Goal: Task Accomplishment & Management: Manage account settings

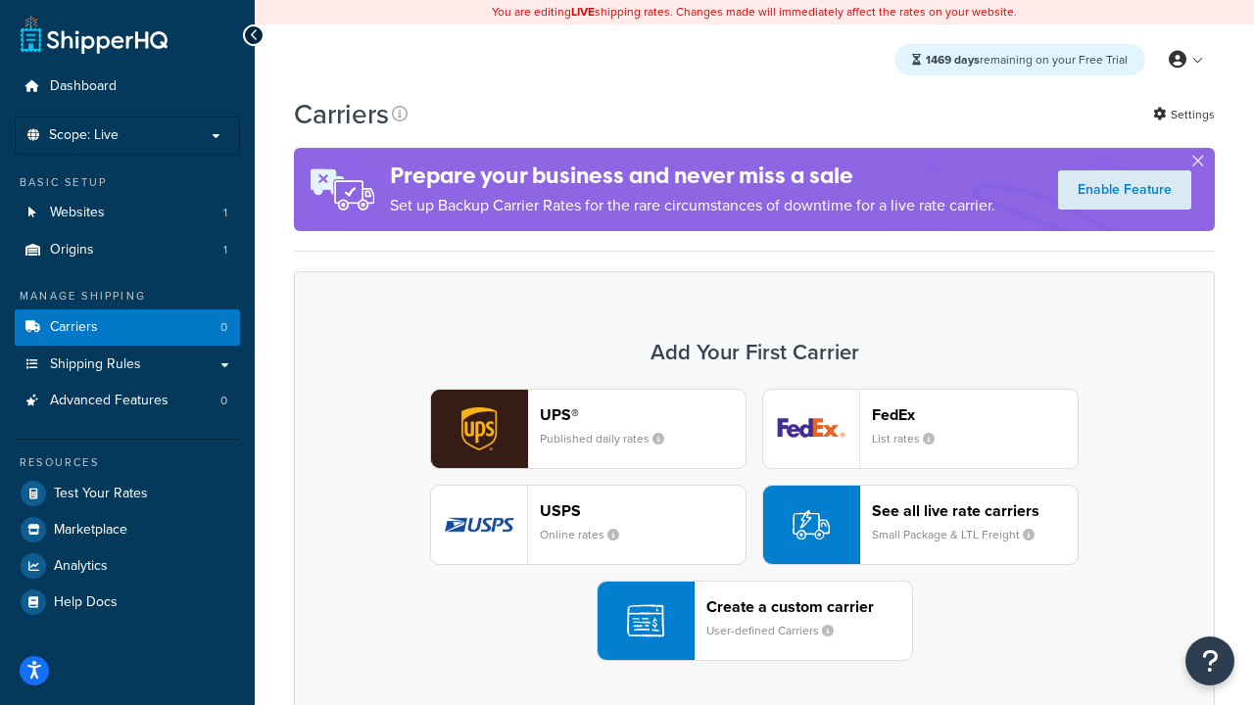
click at [754, 525] on div "UPS® Published daily rates FedEx List rates USPS Online rates See all live rate…" at bounding box center [753, 525] width 879 height 272
click at [974, 414] on header "FedEx" at bounding box center [975, 414] width 206 height 19
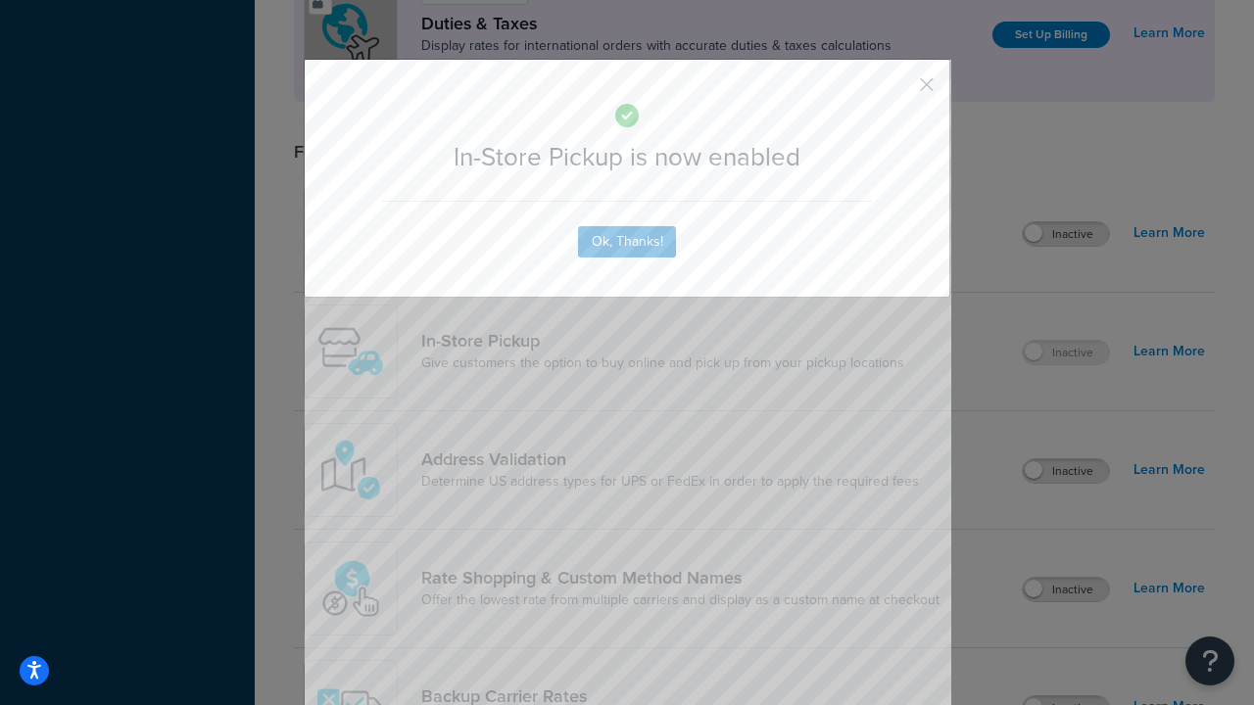
click at [897, 91] on button "button" at bounding box center [897, 91] width 5 height 5
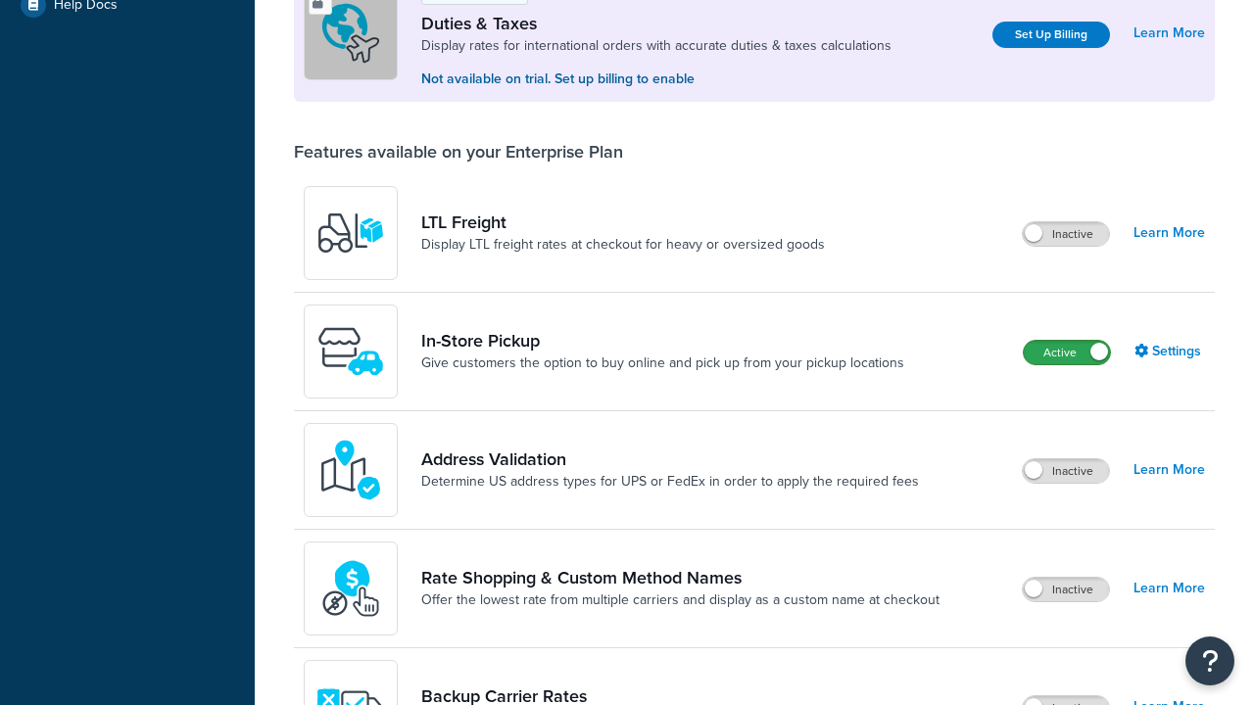
scroll to position [597, 0]
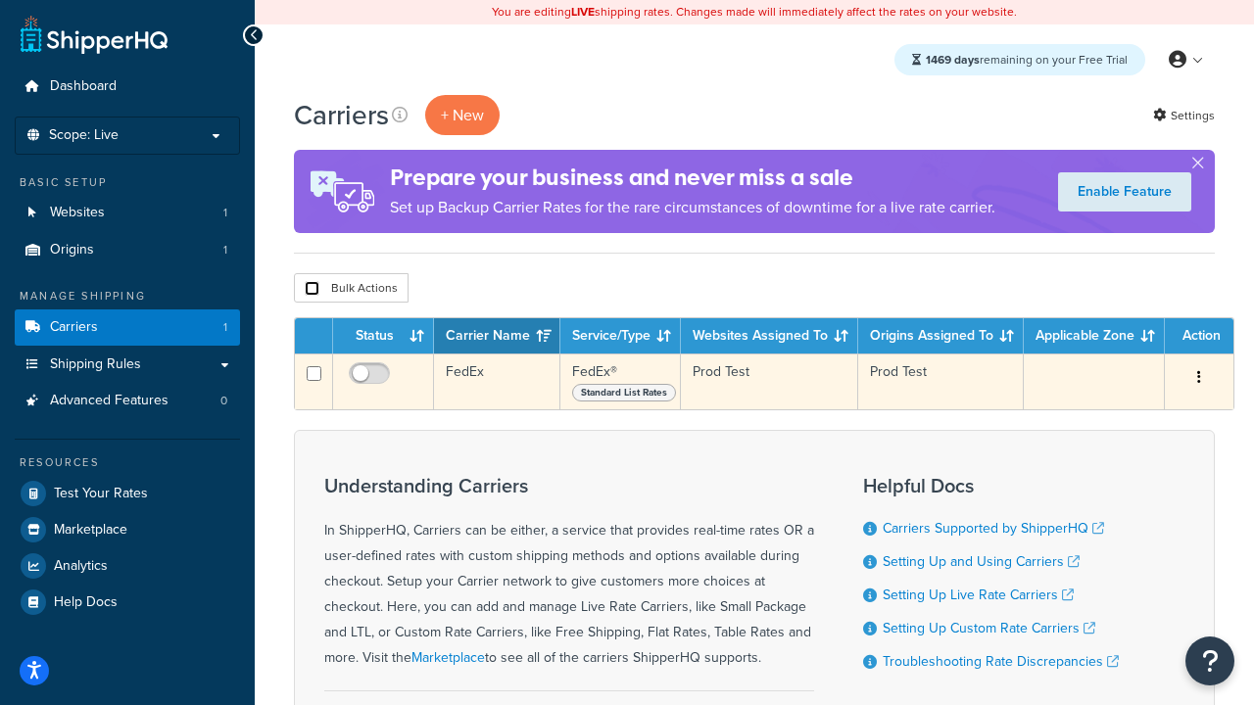
click at [311, 288] on input "checkbox" at bounding box center [312, 288] width 15 height 15
checkbox input "true"
click at [0, 0] on button "Delete" at bounding box center [0, 0] width 0 height 0
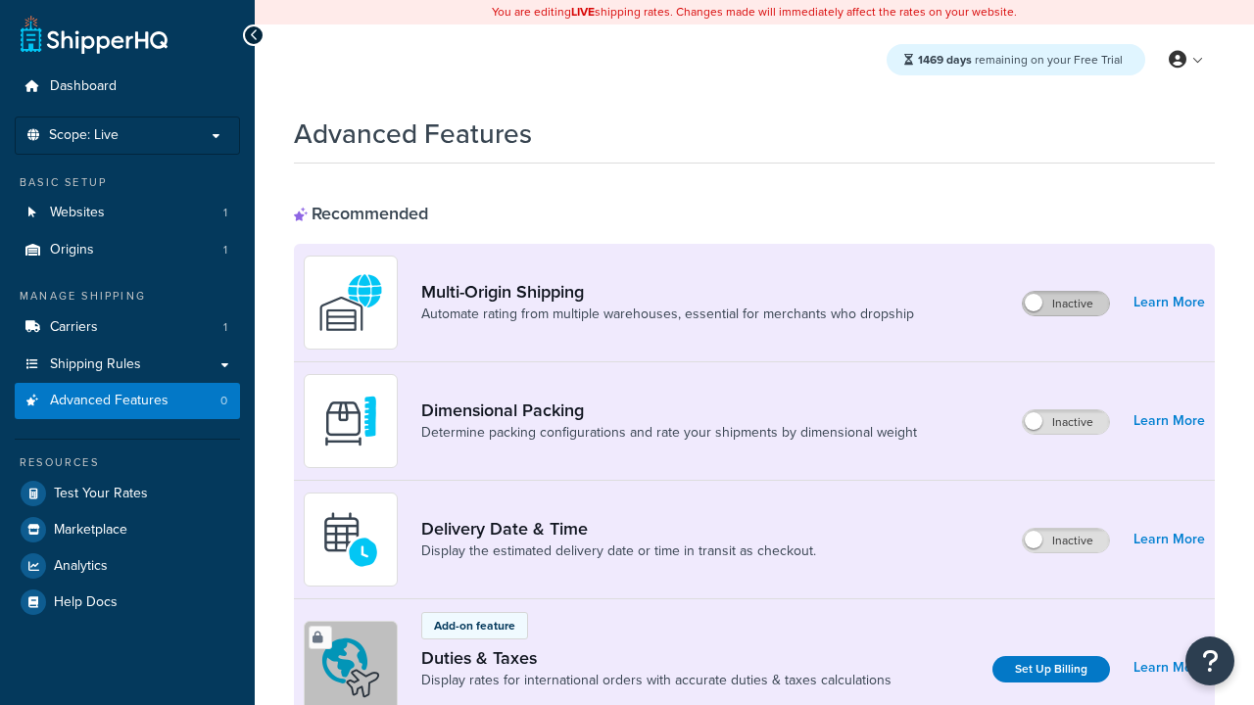
click at [1067, 304] on label "Inactive" at bounding box center [1065, 304] width 86 height 24
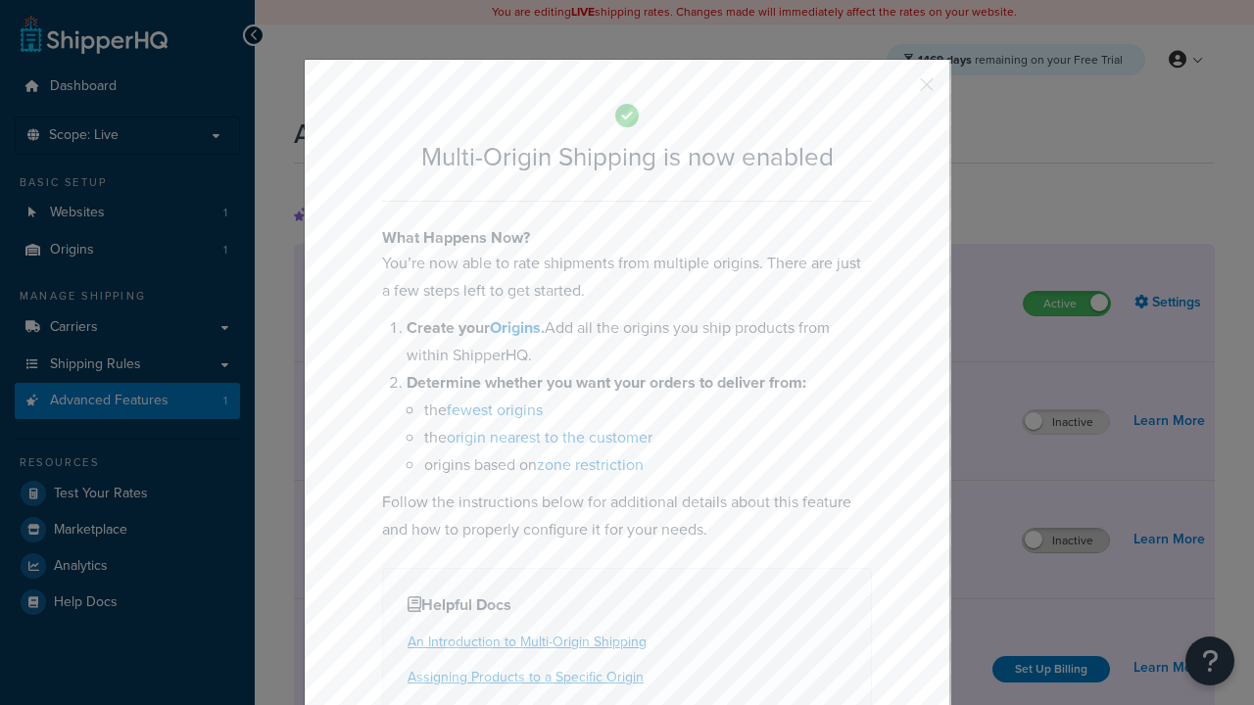
click at [897, 89] on button "button" at bounding box center [897, 91] width 5 height 5
click at [1067, 541] on label "Inactive" at bounding box center [1065, 541] width 86 height 24
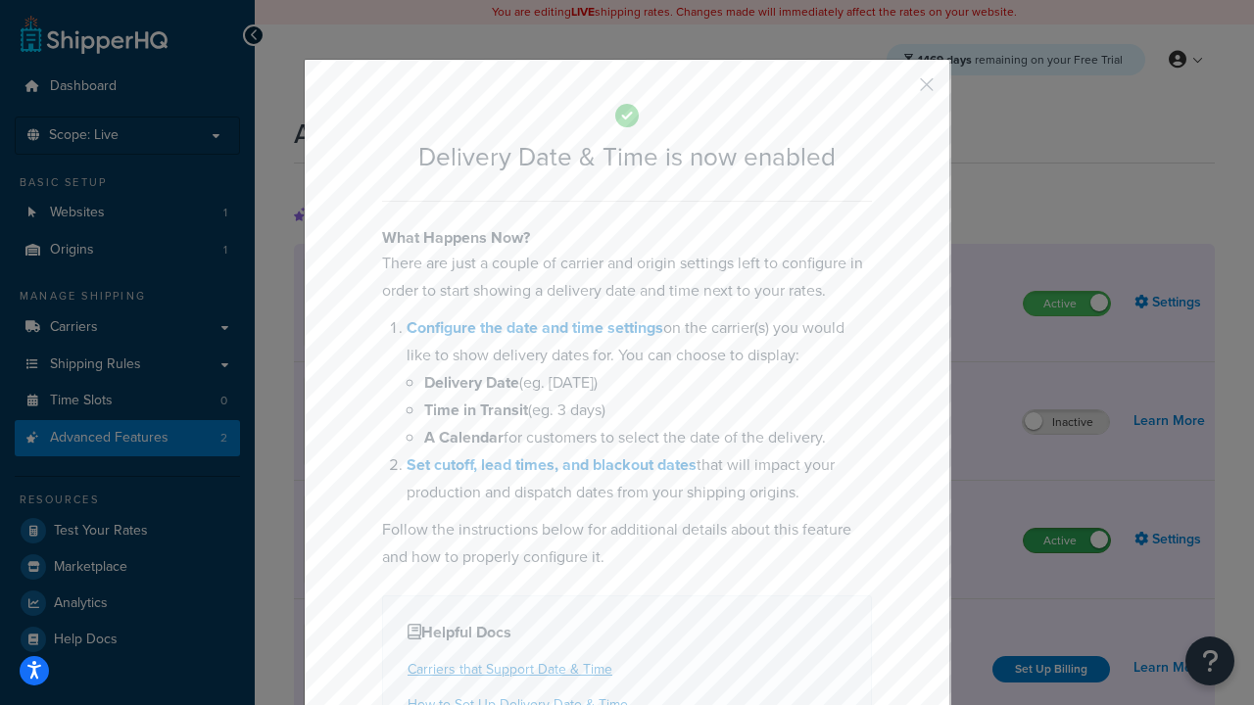
click at [897, 91] on button "button" at bounding box center [897, 91] width 5 height 5
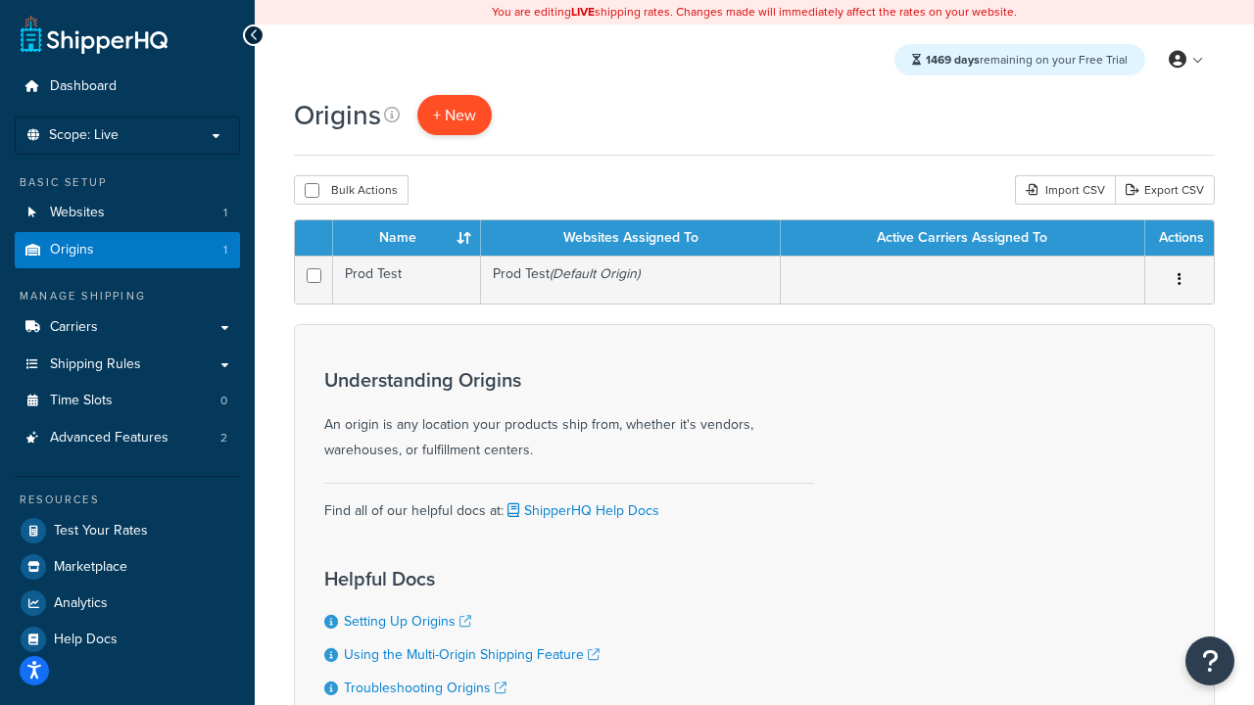
click at [453, 115] on span "+ New" at bounding box center [454, 115] width 43 height 23
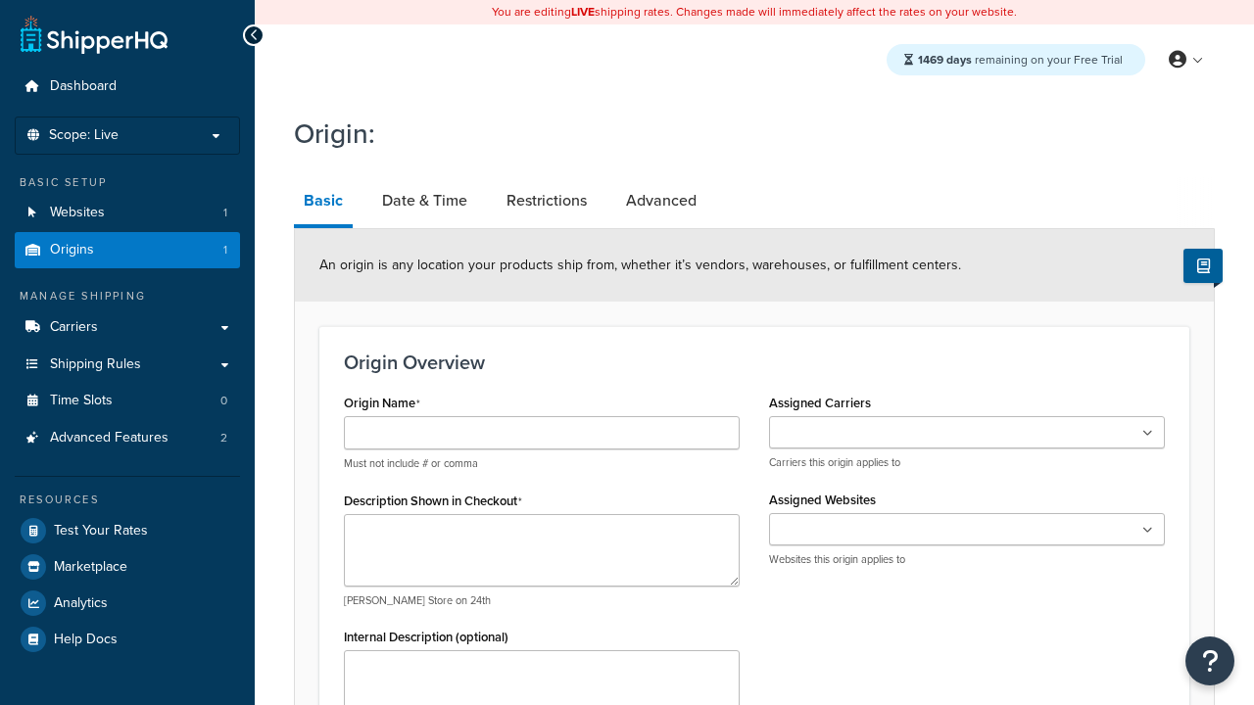
click at [322, 203] on link "Basic" at bounding box center [323, 202] width 59 height 51
type input "Austin"
type textarea "Austin"
type input "Test Street"
type input "Austin"
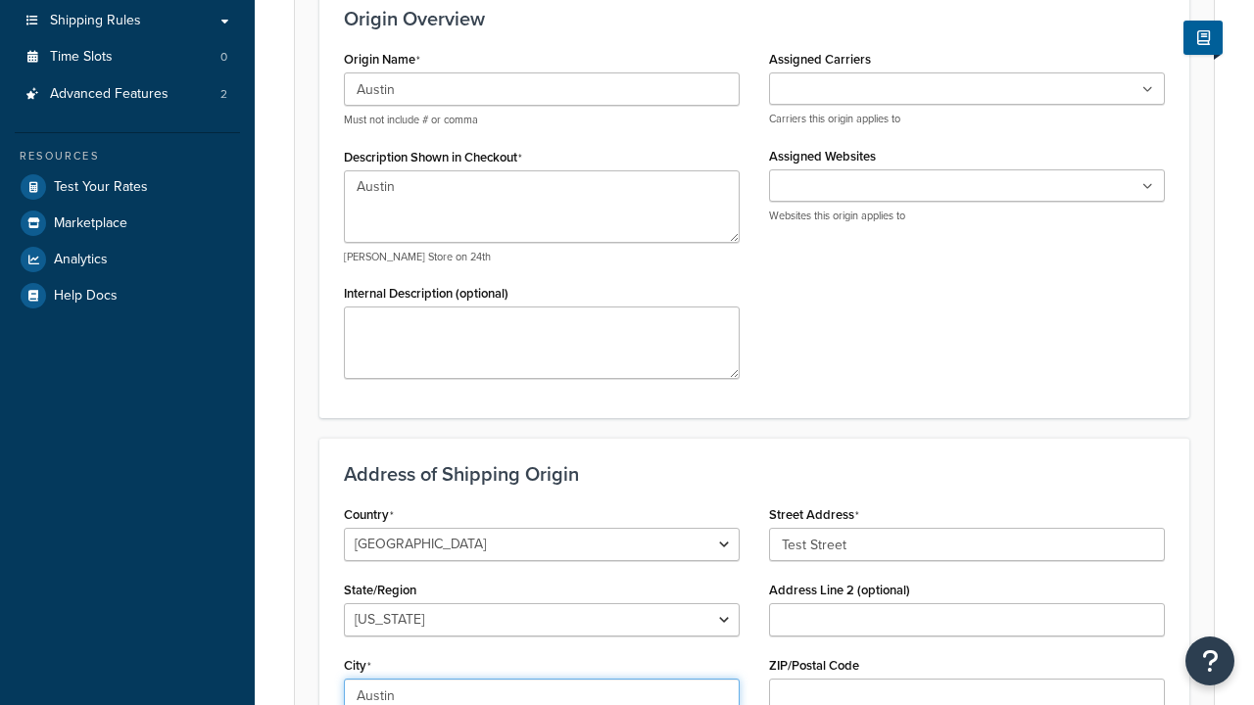
select select "43"
type input "Austin"
type input "78664"
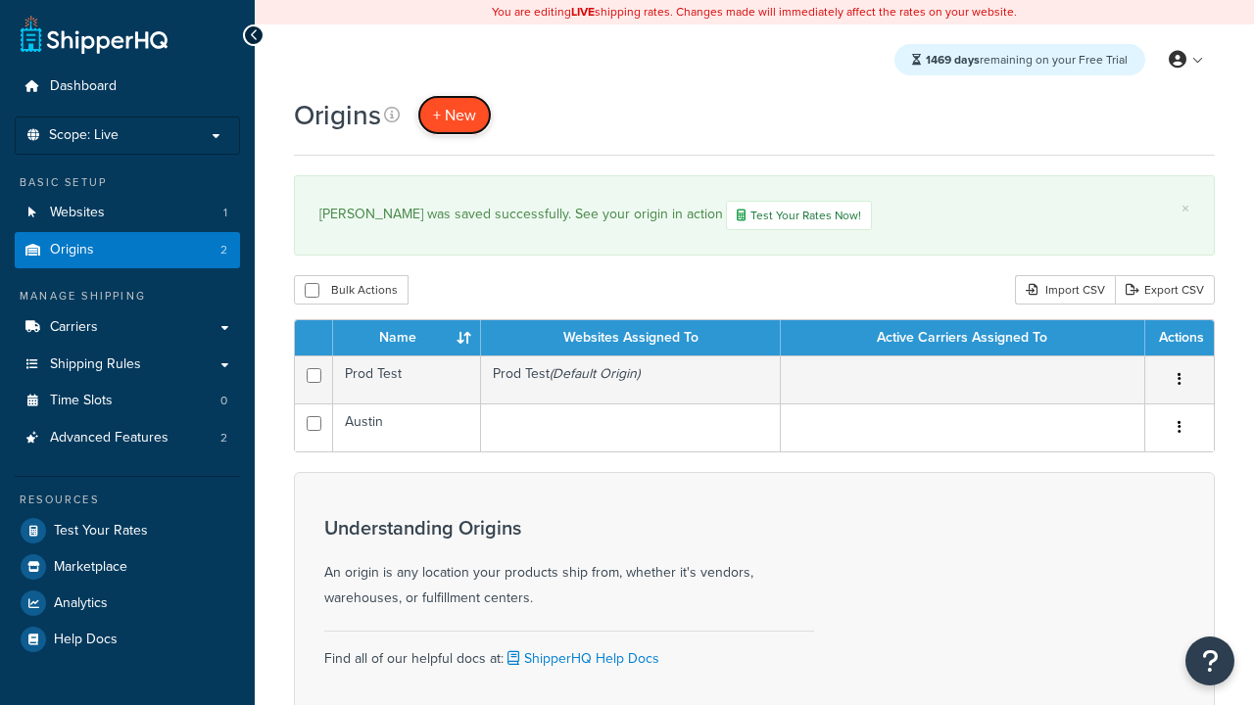
click at [453, 115] on span "+ New" at bounding box center [454, 115] width 43 height 23
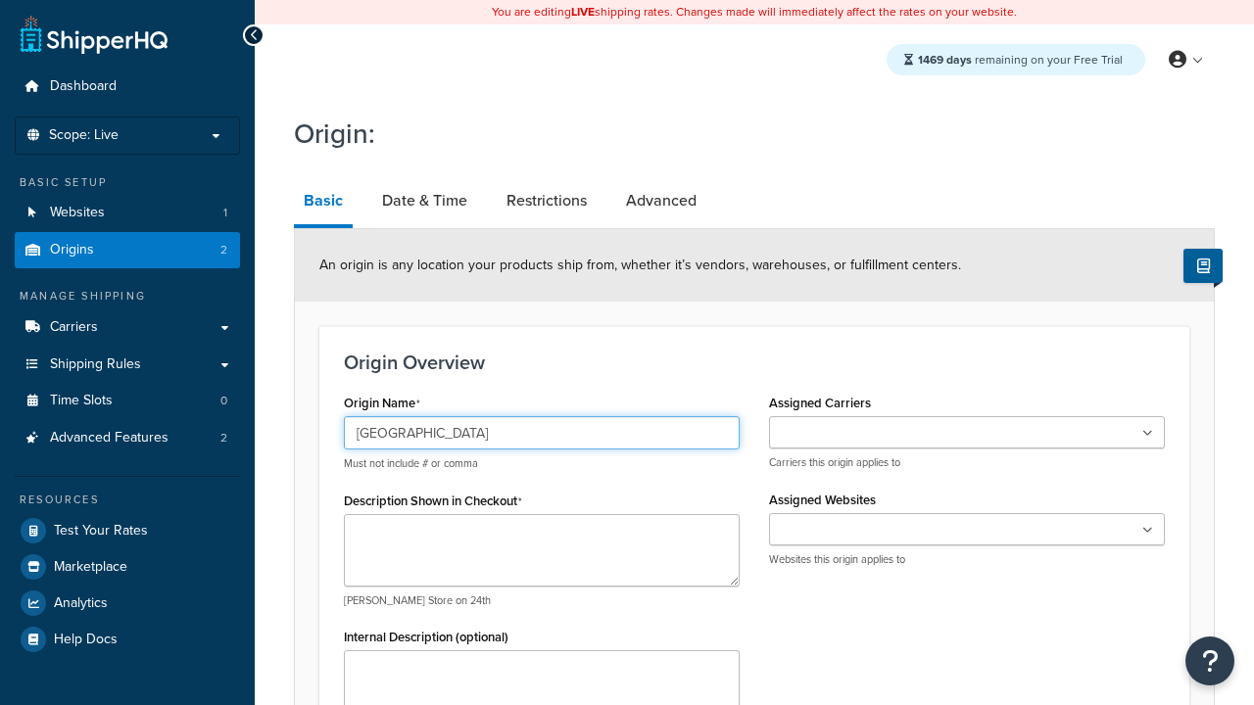
type input "[GEOGRAPHIC_DATA]"
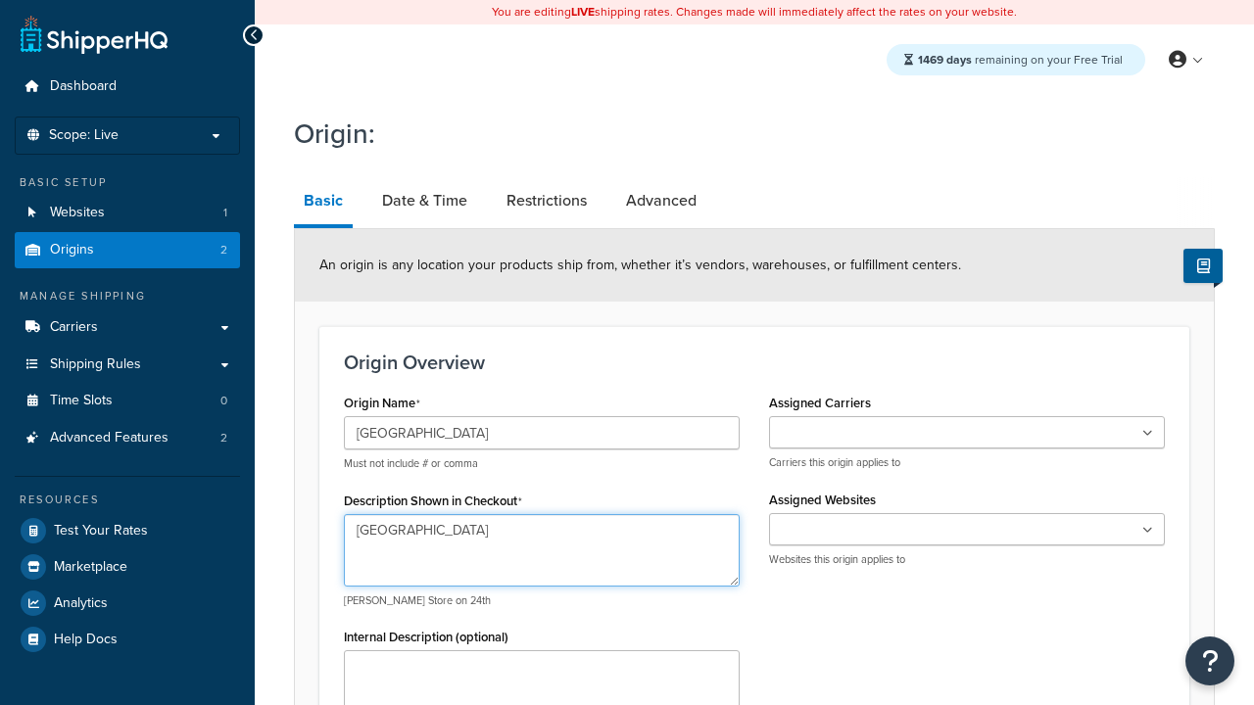
type textarea "[GEOGRAPHIC_DATA]"
type input "Test Street"
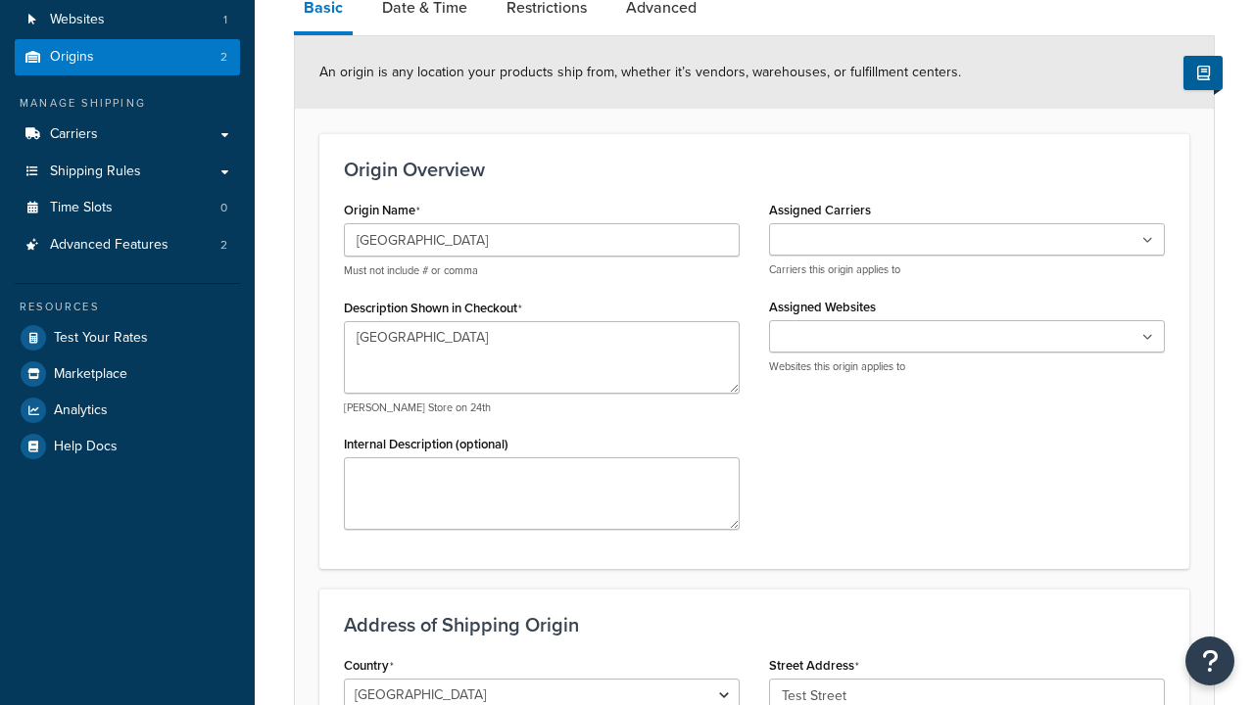
type input "Austin"
select select "43"
type input "Austin"
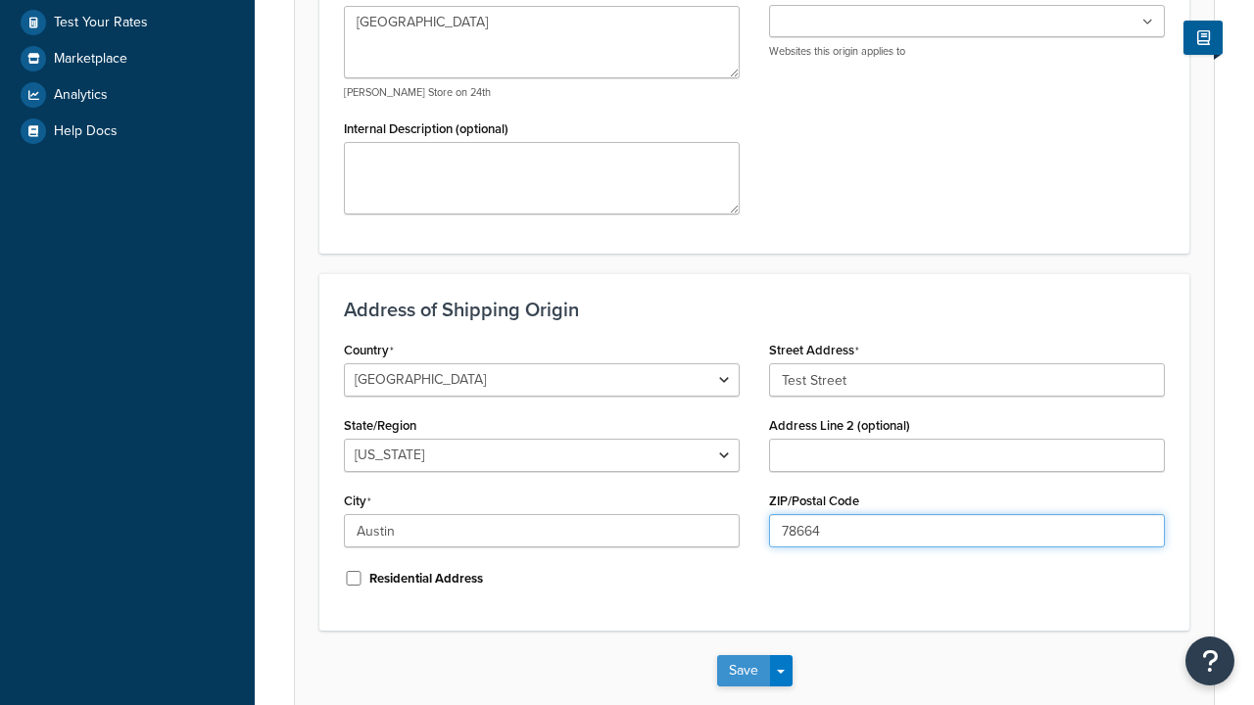
type input "78664"
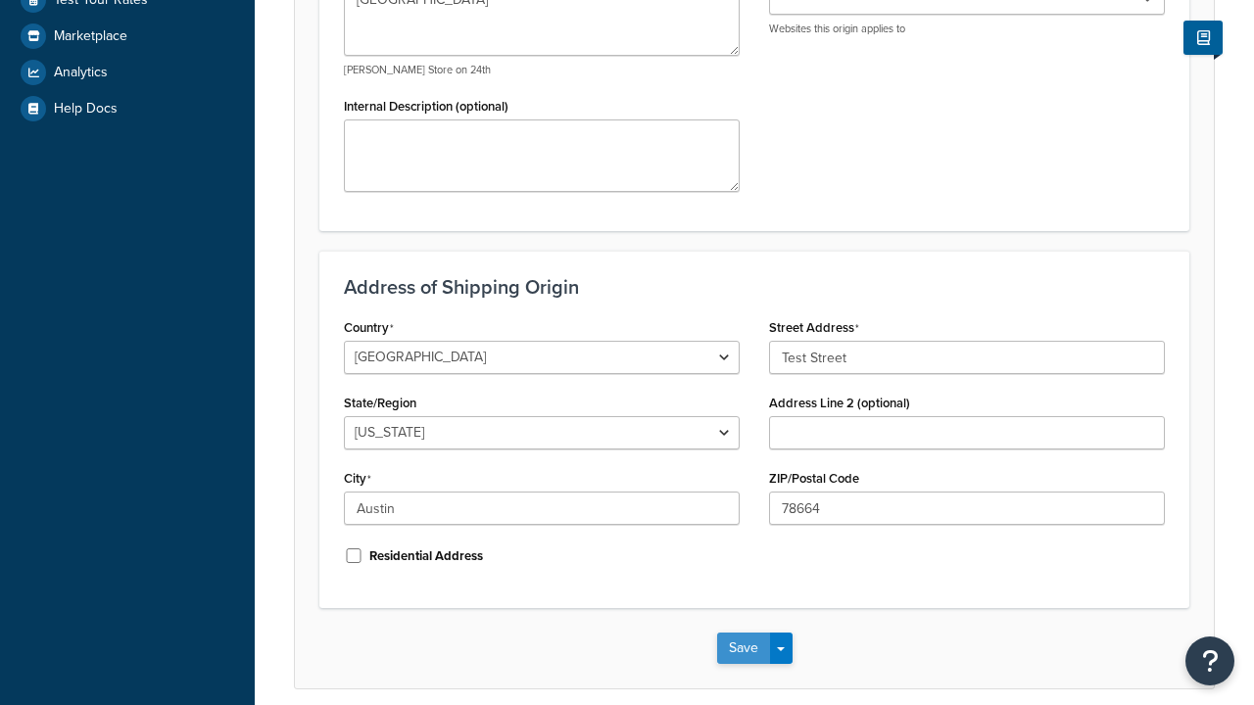
click at [742, 633] on button "Save" at bounding box center [743, 648] width 53 height 31
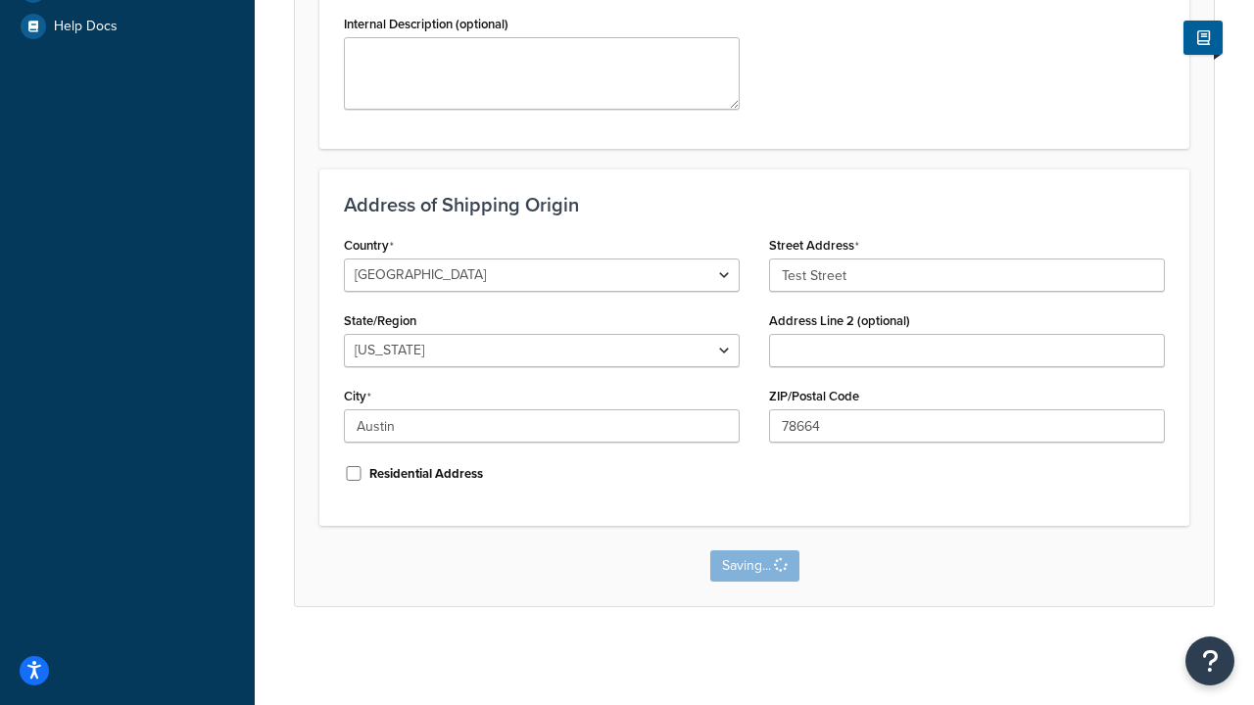
scroll to position [0, 0]
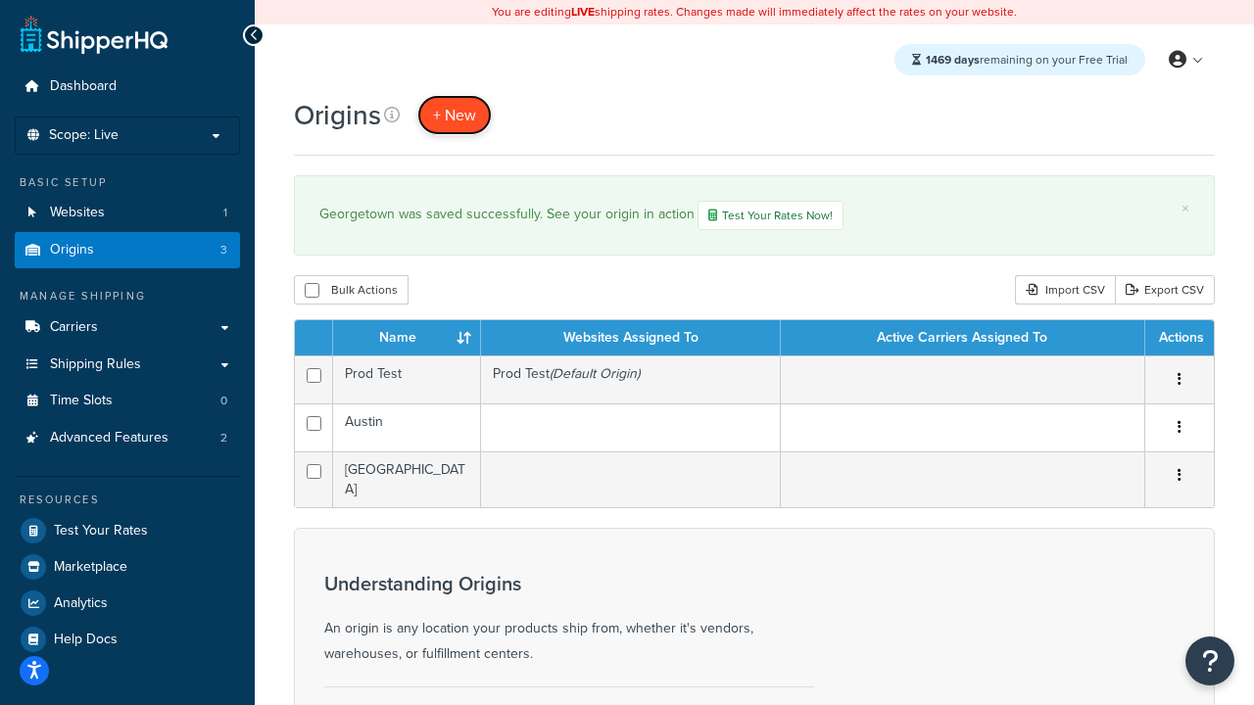
click at [453, 115] on span "+ New" at bounding box center [454, 115] width 43 height 23
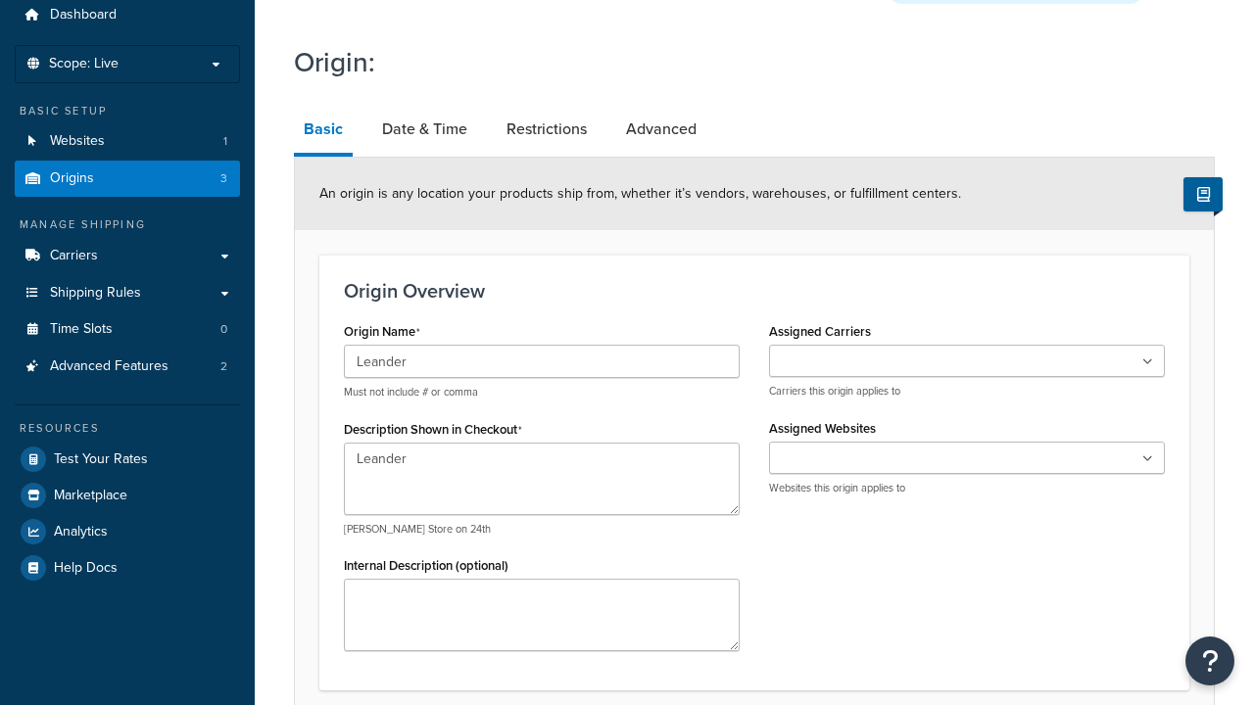
type textarea "Leander"
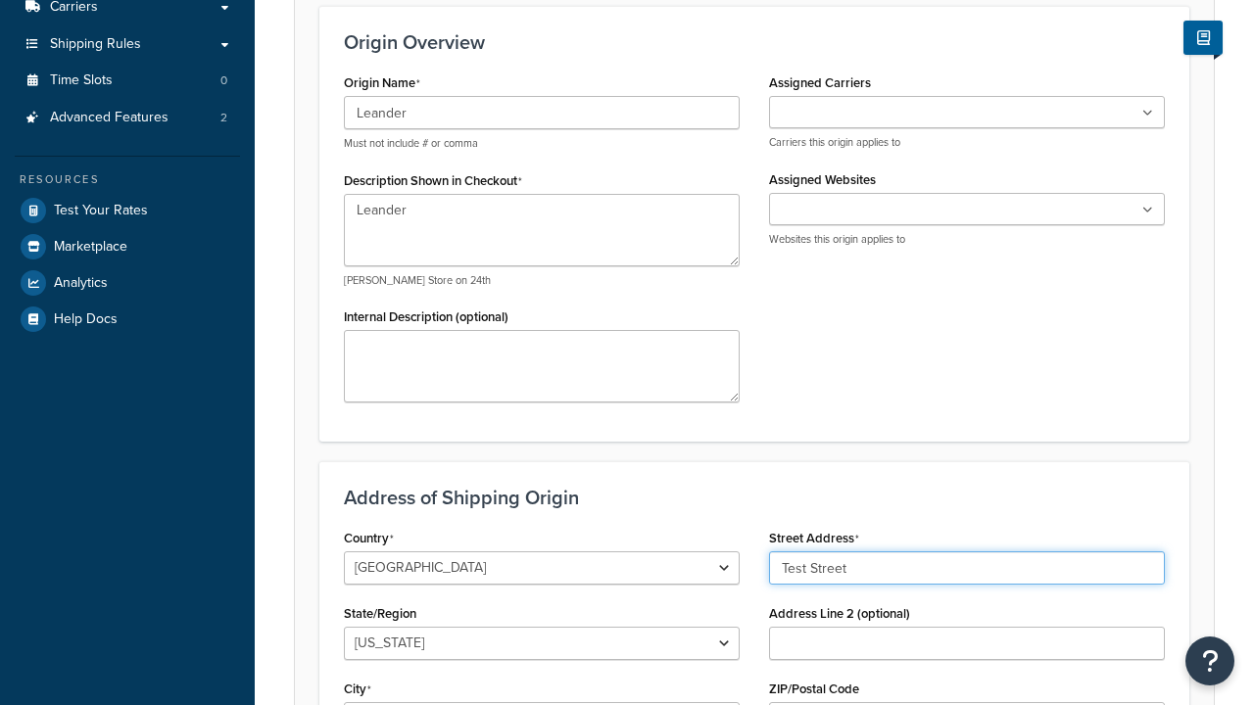
type input "Test Street"
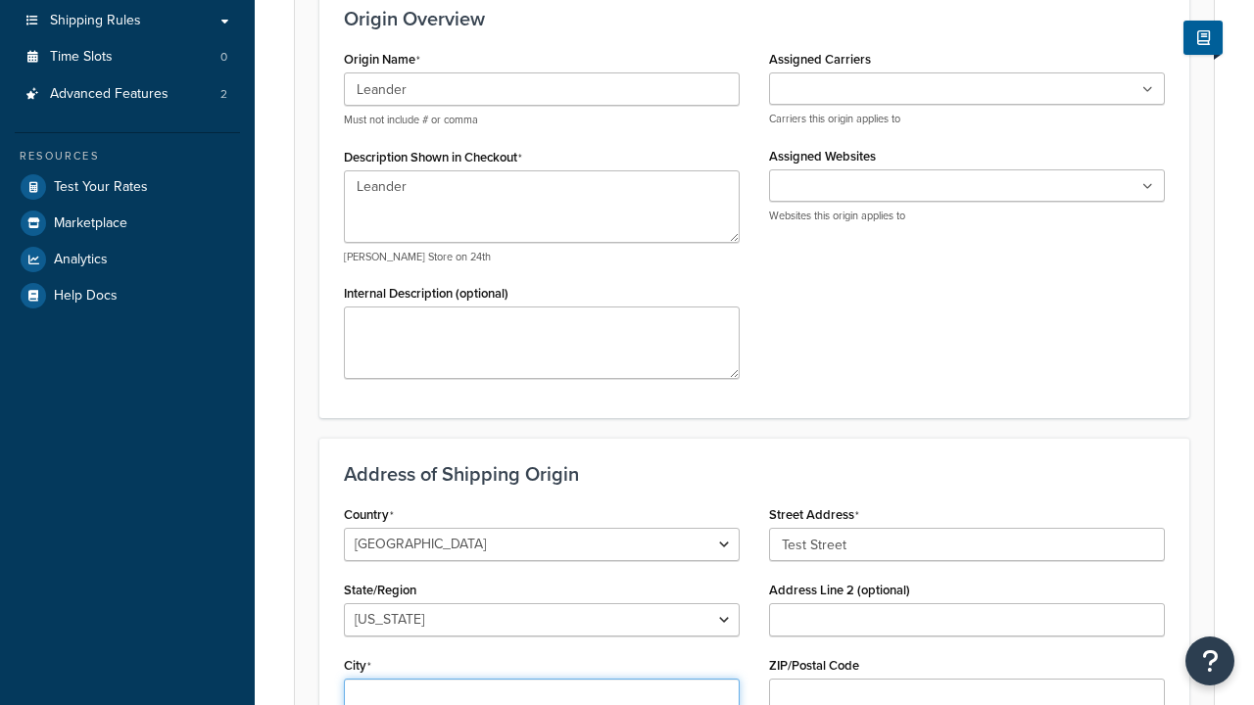
type input "Austin"
select select "43"
type input "Austin"
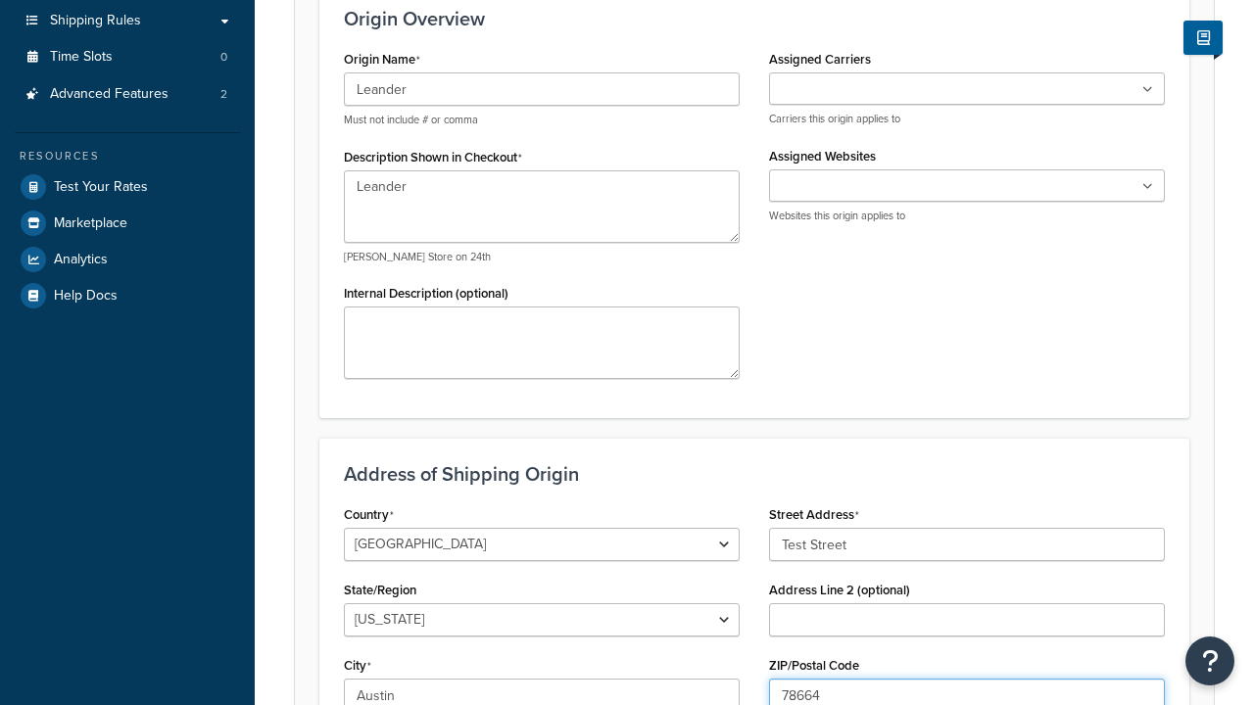
type input "78664"
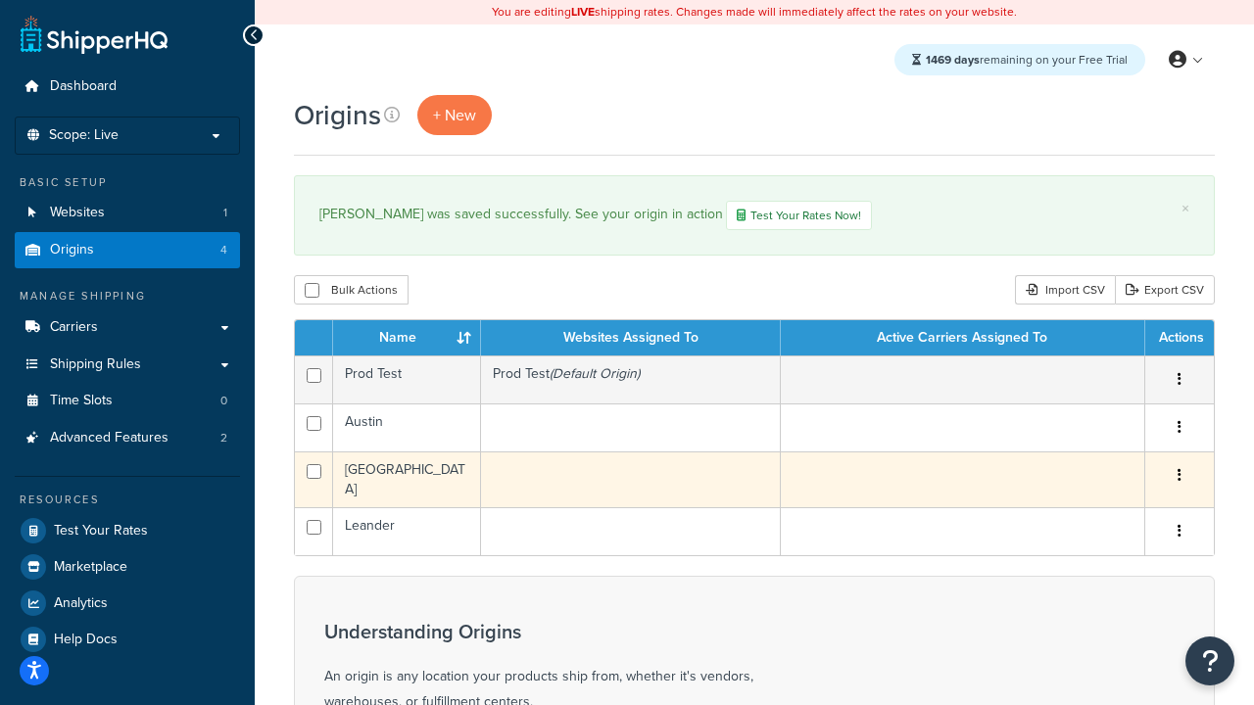
click at [1178, 477] on icon "button" at bounding box center [1179, 475] width 4 height 14
click at [0, 0] on link "Edit" at bounding box center [0, 0] width 0 height 0
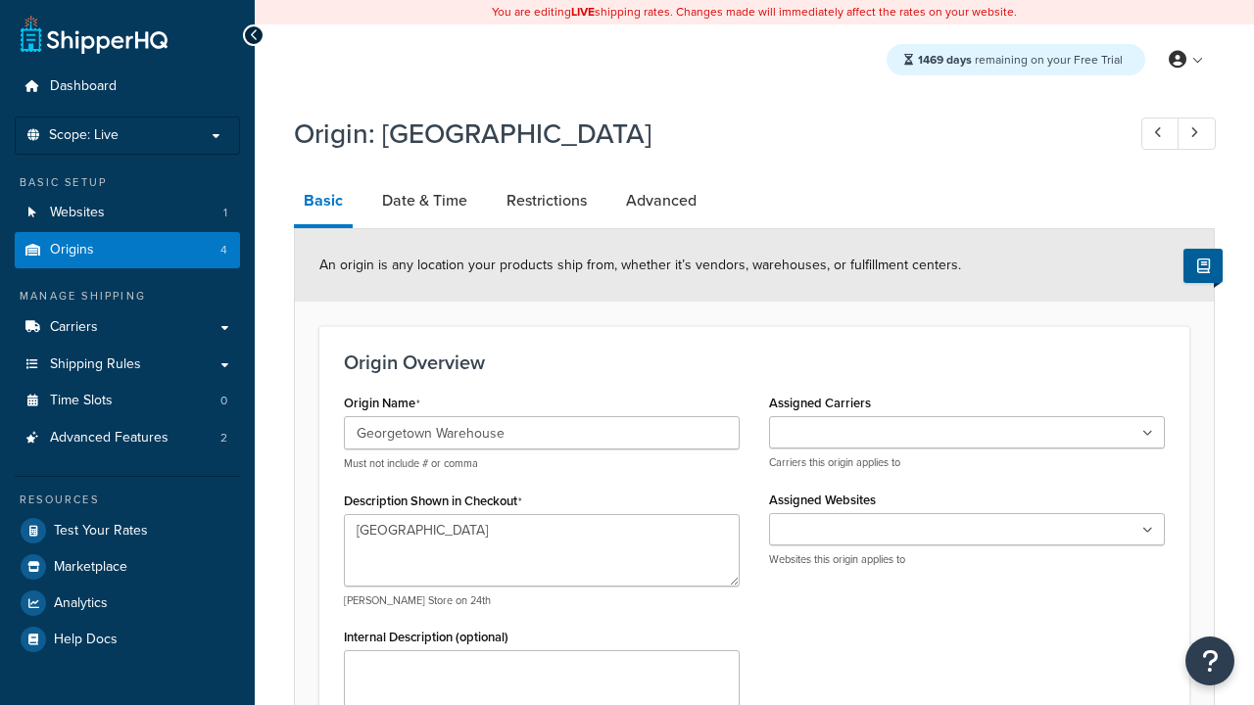
select select "43"
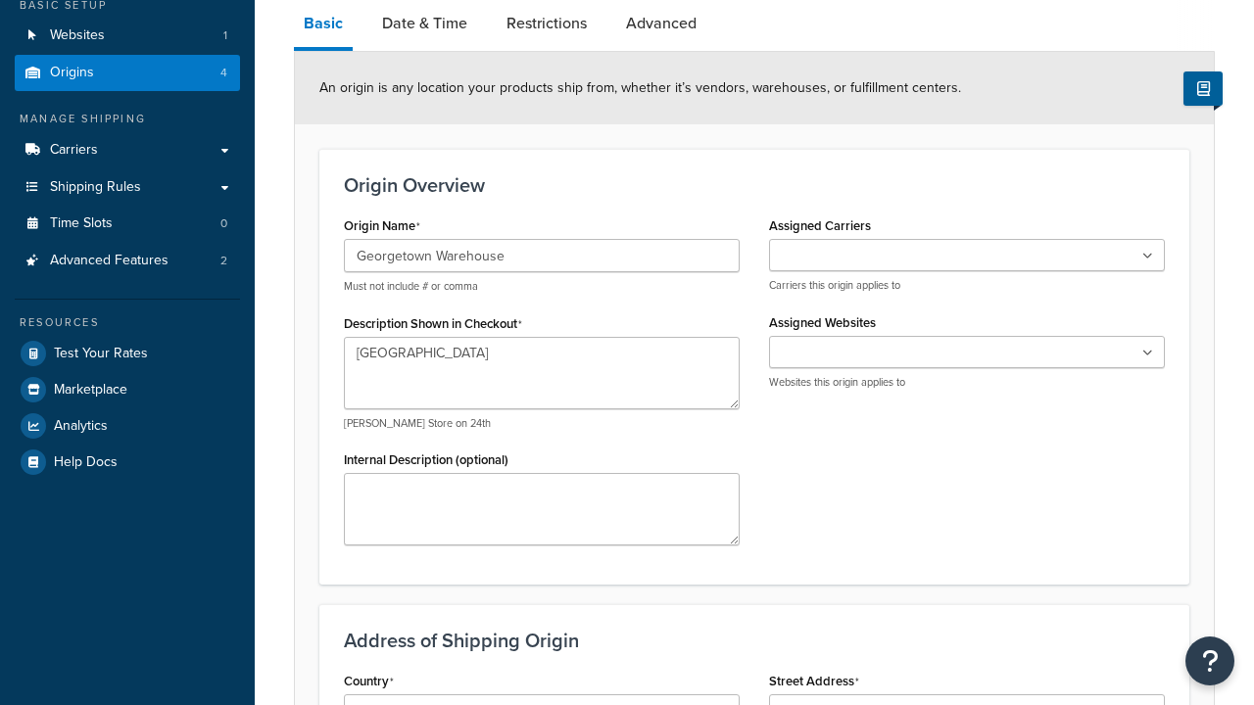
type input "Georgetown Warehouse"
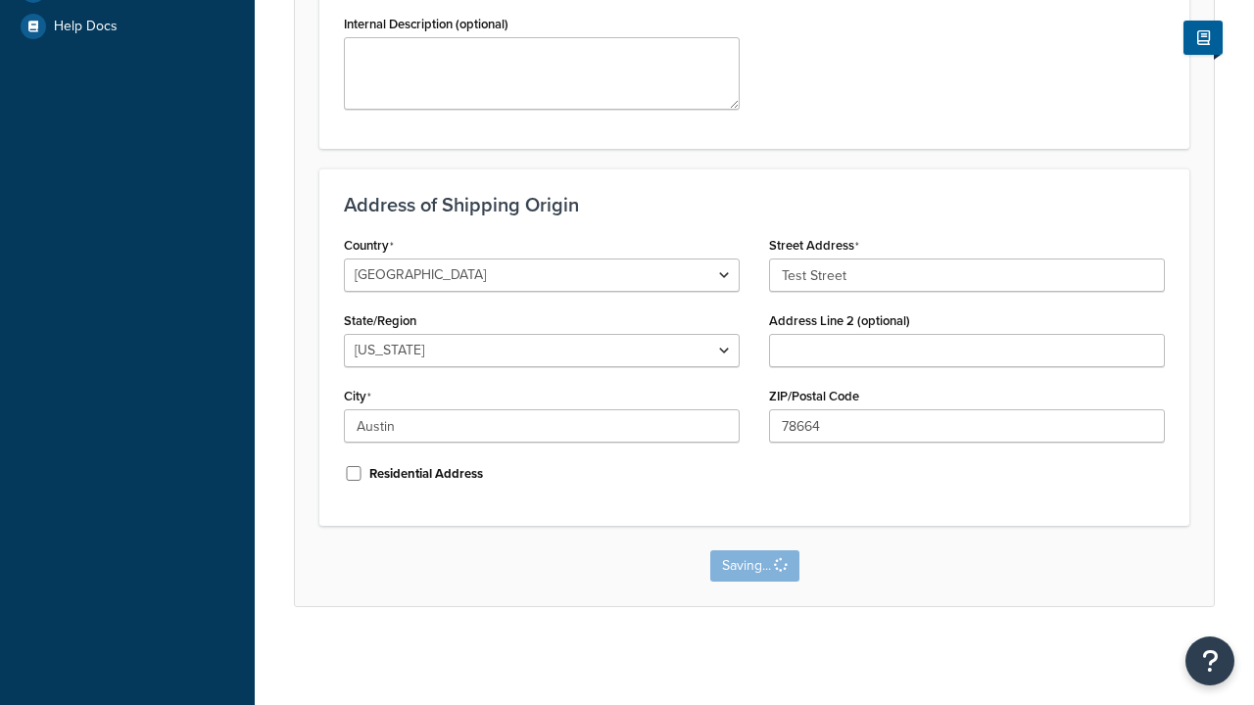
scroll to position [0, 0]
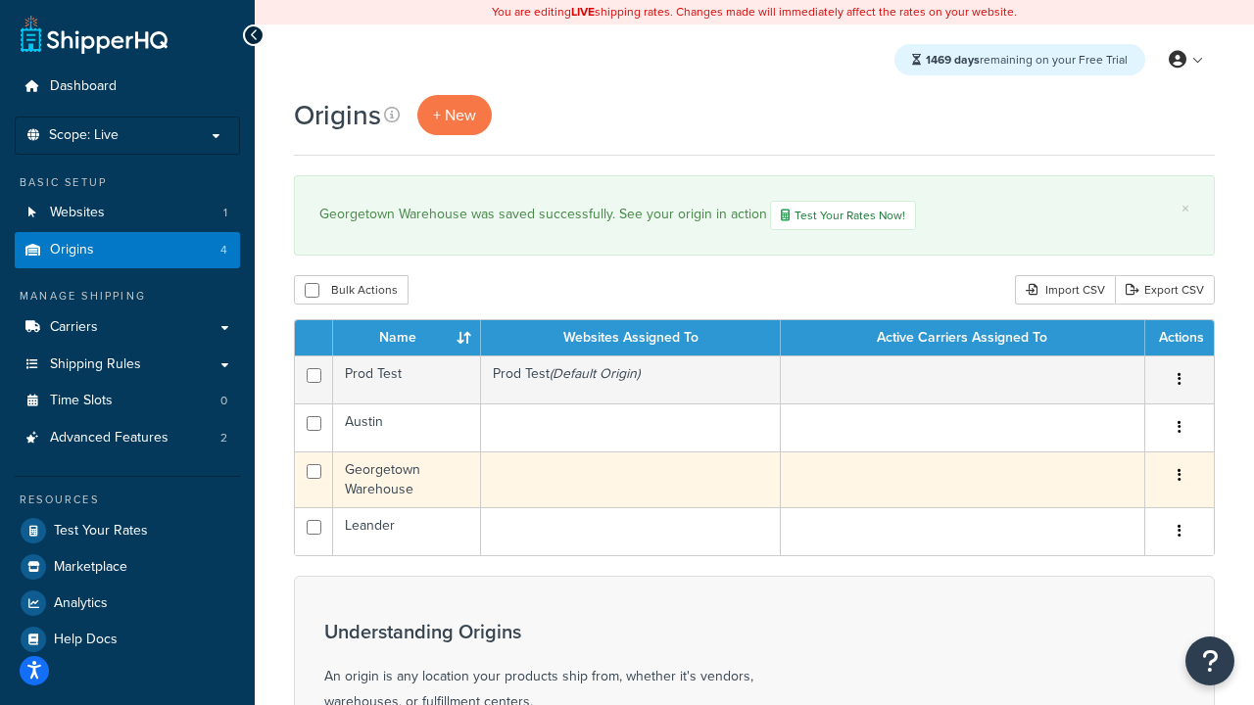
click at [1178, 477] on icon "button" at bounding box center [1179, 475] width 4 height 14
click at [0, 0] on link "Delete" at bounding box center [0, 0] width 0 height 0
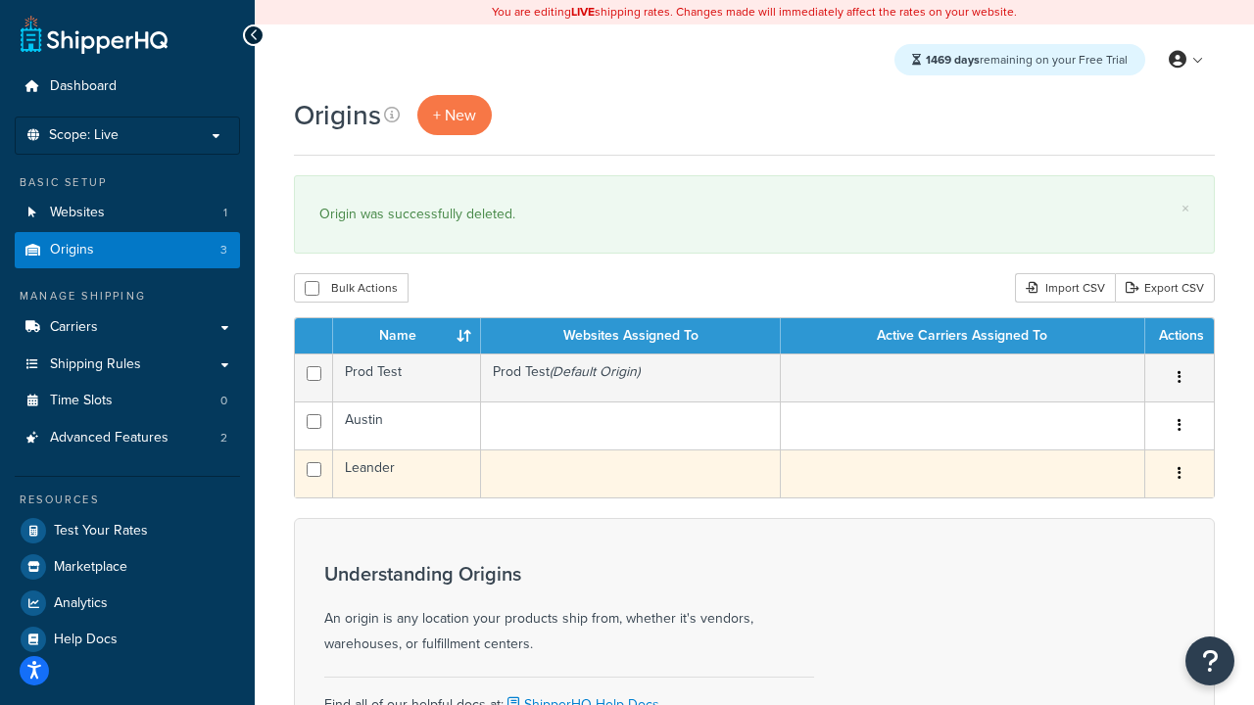
click at [1178, 474] on icon "button" at bounding box center [1179, 473] width 4 height 14
click at [0, 0] on link "Duplicate" at bounding box center [0, 0] width 0 height 0
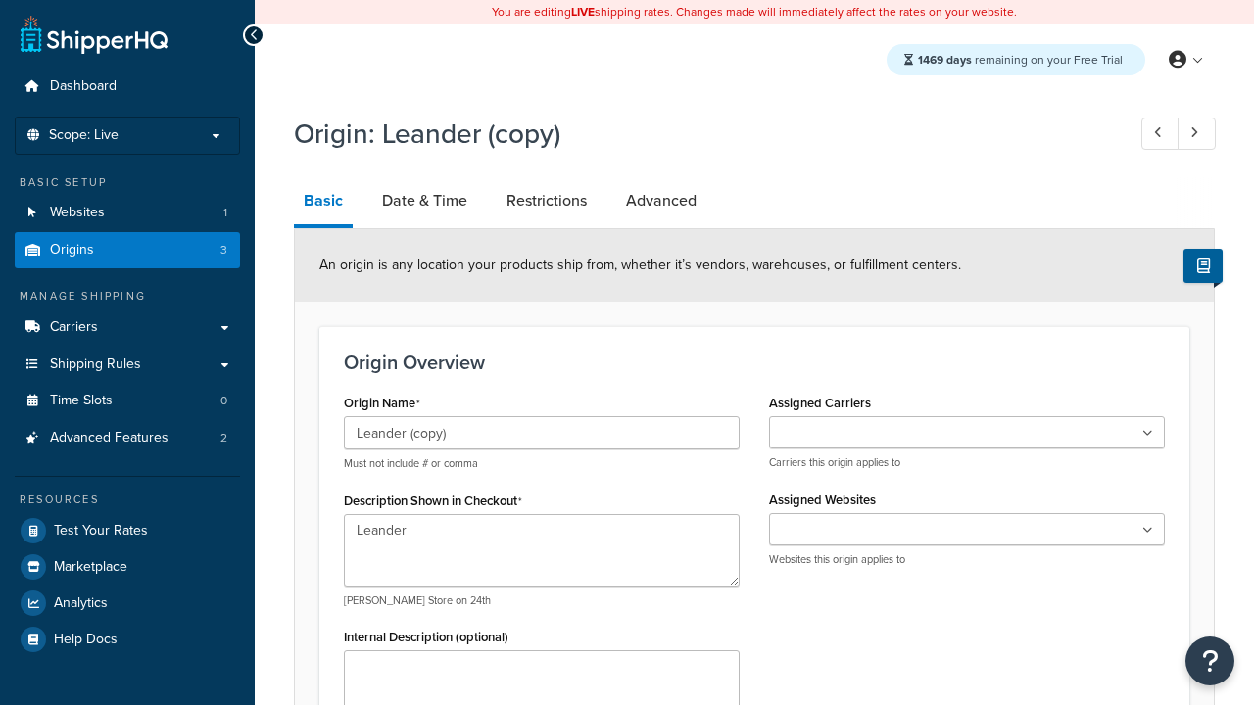
select select "43"
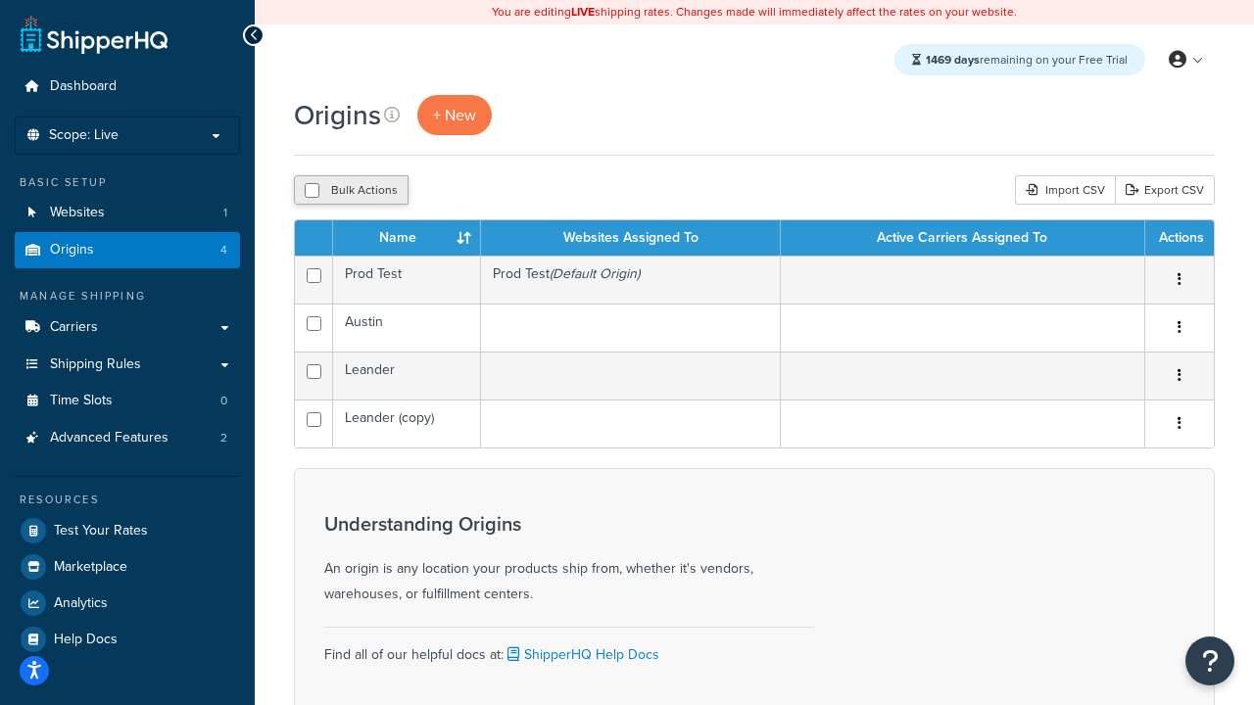
click at [311, 190] on input "checkbox" at bounding box center [312, 190] width 15 height 15
checkbox input "true"
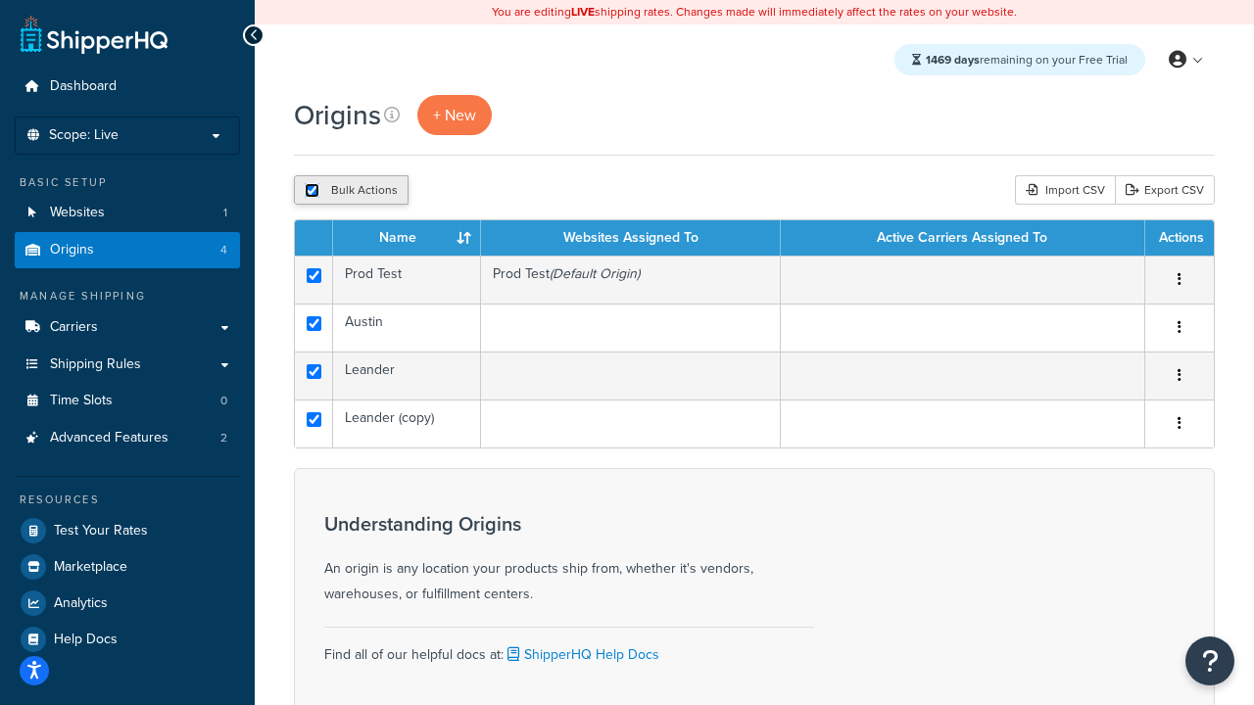
checkbox input "true"
click at [521, 190] on button "Delete" at bounding box center [523, 189] width 68 height 29
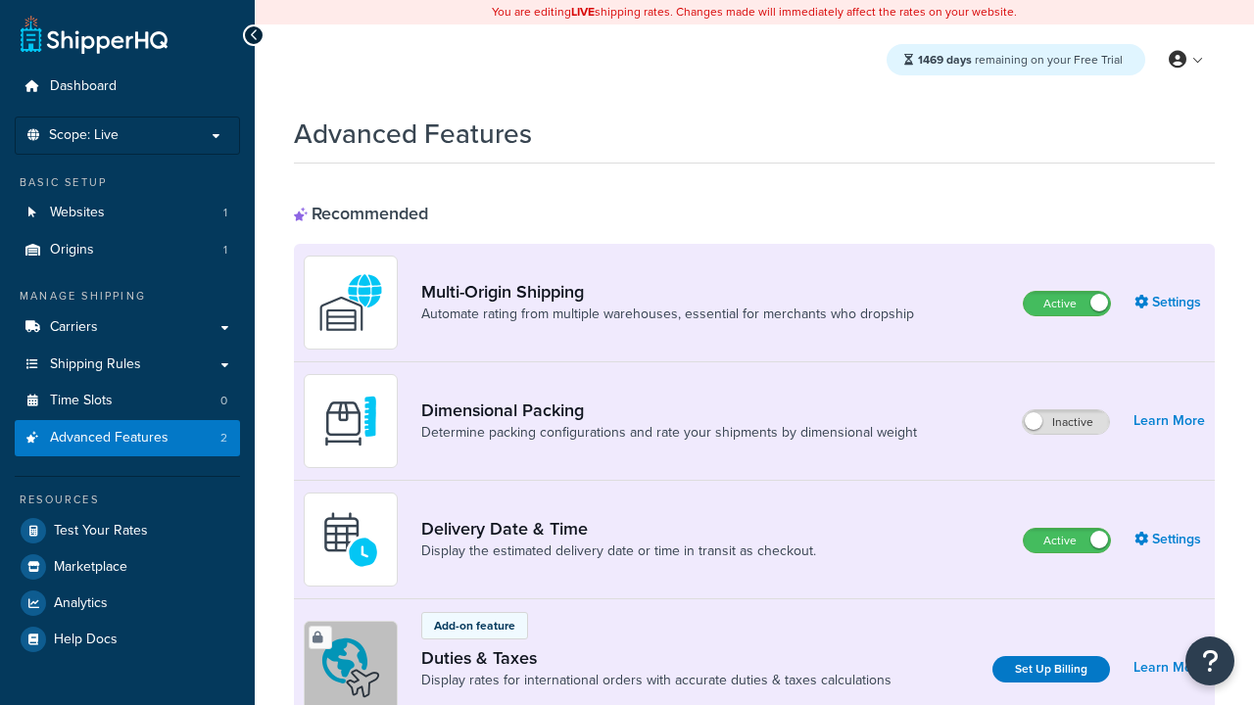
click at [1067, 304] on label "Active" at bounding box center [1066, 304] width 86 height 24
click at [1067, 541] on label "Active" at bounding box center [1066, 541] width 86 height 24
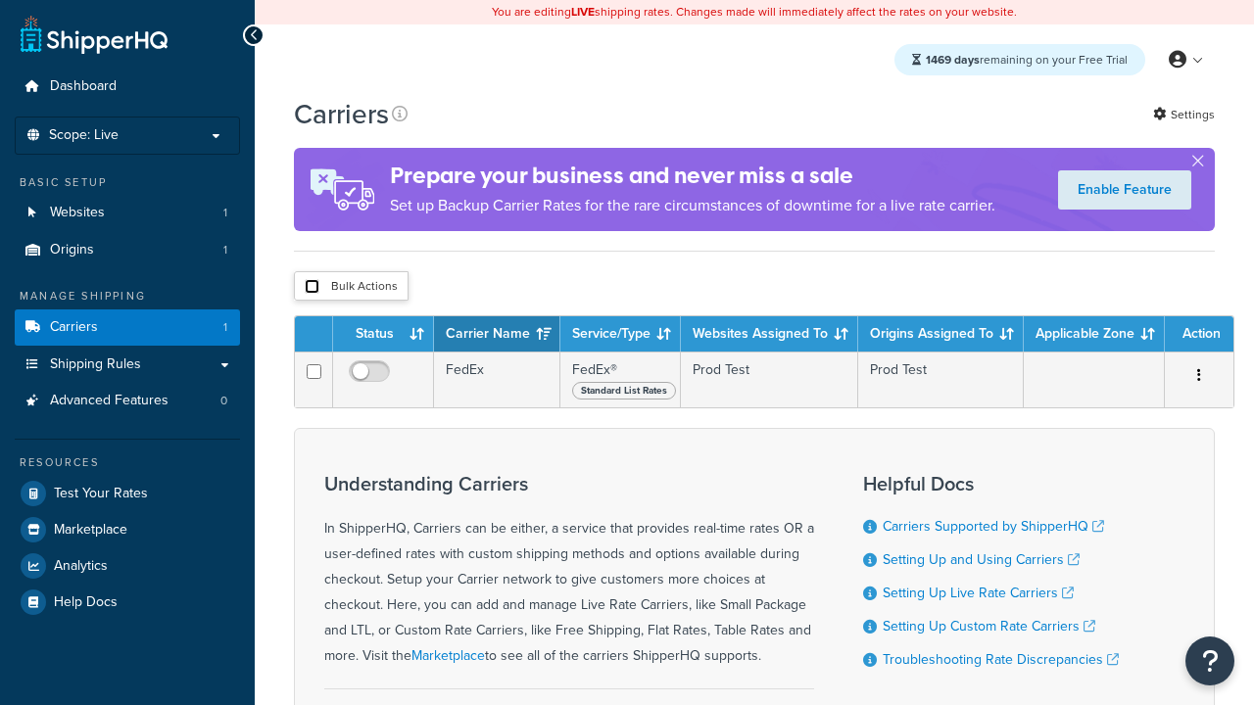
click at [311, 286] on input "checkbox" at bounding box center [312, 286] width 15 height 15
checkbox input "true"
click at [0, 0] on button "Delete" at bounding box center [0, 0] width 0 height 0
